Goal: Complete application form

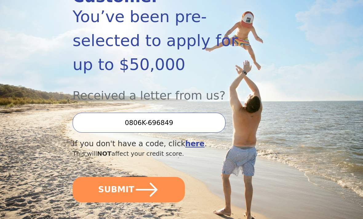
scroll to position [111, 0]
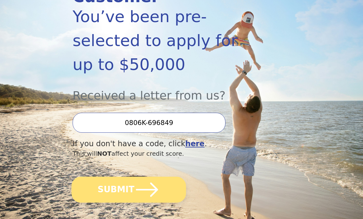
click at [116, 177] on button "SUBMIT" at bounding box center [128, 190] width 115 height 26
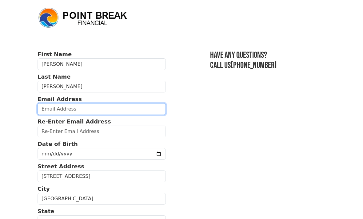
click at [52, 109] on input "email" at bounding box center [102, 109] width 128 height 12
type input "cc958assell@outlook.com"
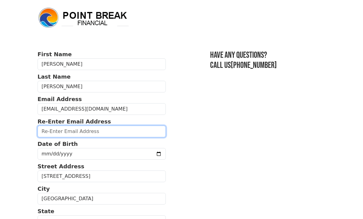
click at [55, 129] on input "email" at bounding box center [102, 132] width 128 height 12
type input "cc958assell@outlook.com"
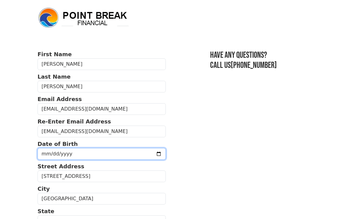
click at [52, 151] on input "date" at bounding box center [102, 154] width 128 height 12
type input "2025-08-30"
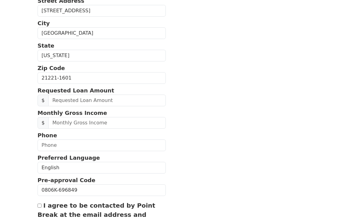
scroll to position [167, 0]
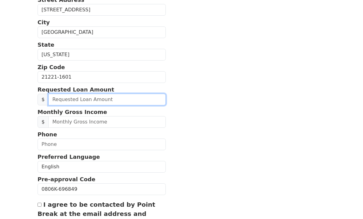
click at [64, 96] on input "text" at bounding box center [107, 100] width 118 height 12
type input "40,000.00"
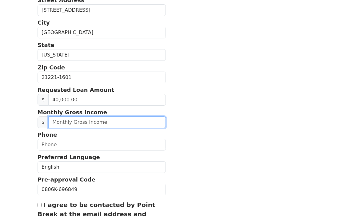
click at [67, 118] on input "text" at bounding box center [107, 123] width 118 height 12
type input "9,588.00"
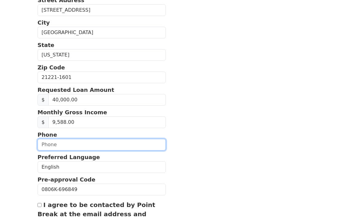
click at [54, 140] on input "text" at bounding box center [102, 145] width 128 height 12
type input "(617) 821-8853"
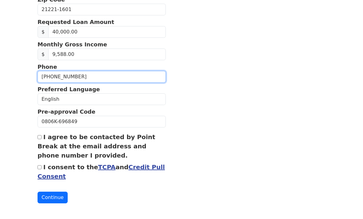
scroll to position [235, 0]
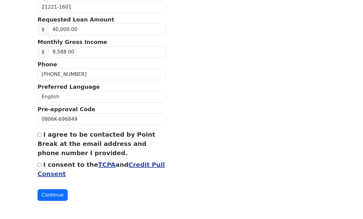
click at [40, 135] on input "I agree to be contacted by Point Break at the email address and phone number I …" at bounding box center [40, 137] width 4 height 4
checkbox input "true"
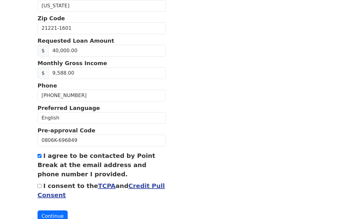
click at [41, 188] on input "I consent to the TCPA and Credit Pull Consent" at bounding box center [40, 186] width 4 height 4
checkbox input "true"
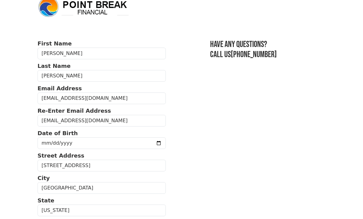
scroll to position [9, 0]
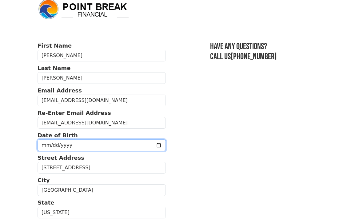
click at [129, 146] on input "2025-08-30" at bounding box center [102, 146] width 128 height 12
click at [116, 145] on input "2025-08-30" at bounding box center [102, 146] width 128 height 12
click at [76, 145] on input "date" at bounding box center [102, 146] width 128 height 12
click at [75, 140] on input "date" at bounding box center [102, 146] width 128 height 12
click at [94, 147] on input "1958-09-28" at bounding box center [102, 146] width 128 height 12
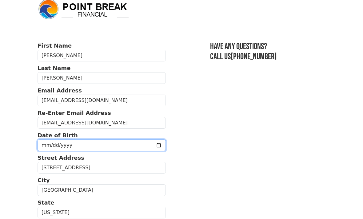
click at [98, 145] on input "1958-09-28" at bounding box center [102, 146] width 128 height 12
click at [92, 146] on input "1958-09-28" at bounding box center [102, 146] width 128 height 12
click at [132, 147] on input "1958-09-28" at bounding box center [102, 146] width 128 height 12
type input "1958-09-04"
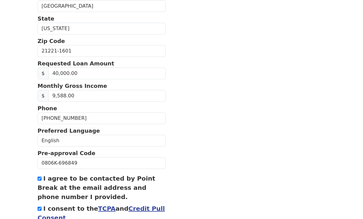
scroll to position [216, 0]
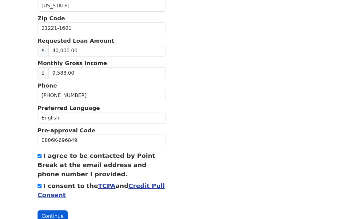
click at [49, 217] on button "Continue" at bounding box center [53, 217] width 30 height 12
